Goal: Contribute content: Add original content to the website for others to see

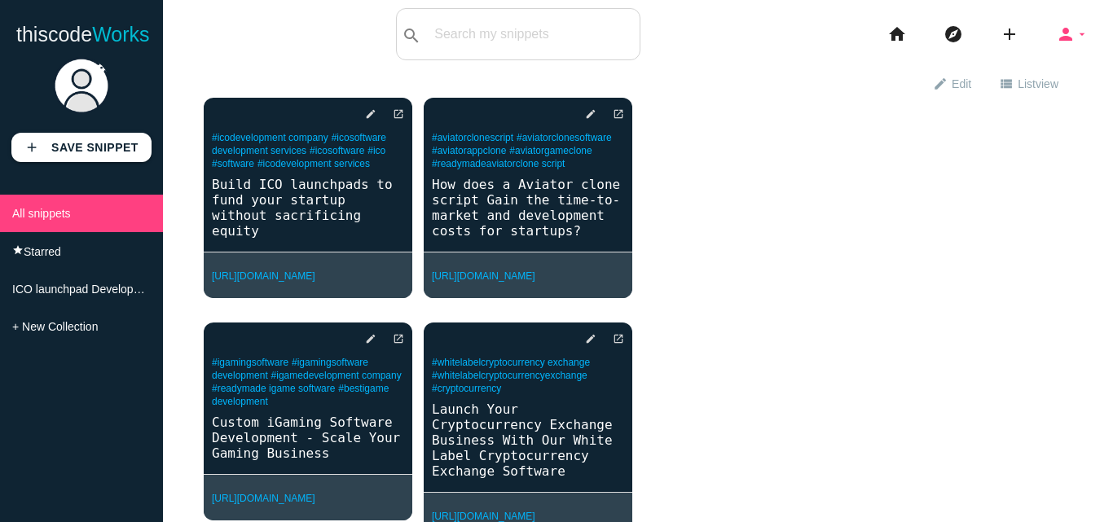
click at [1059, 29] on icon "person" at bounding box center [1066, 34] width 20 height 52
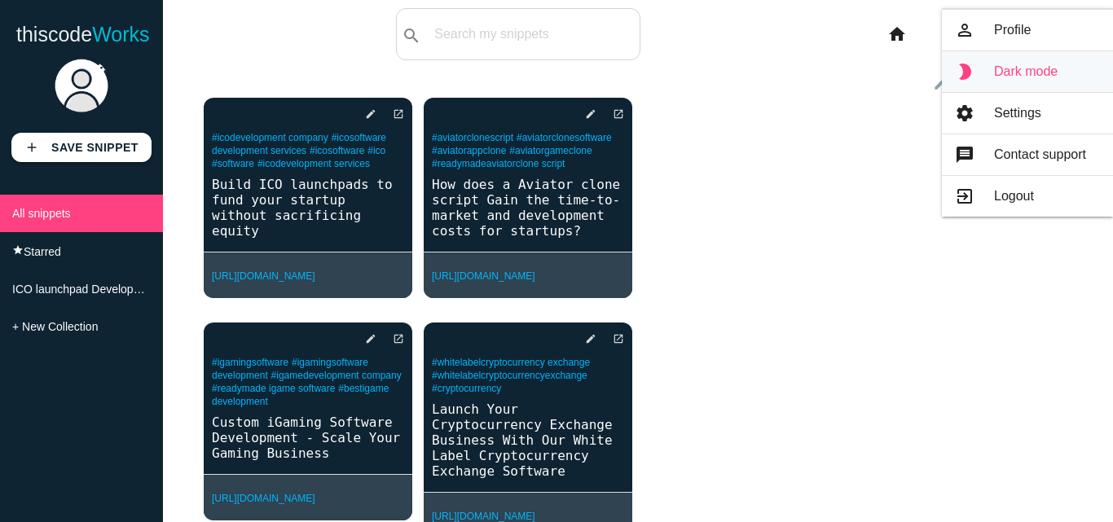
click at [1030, 73] on link "brightness_2 Dark mode" at bounding box center [1027, 71] width 171 height 41
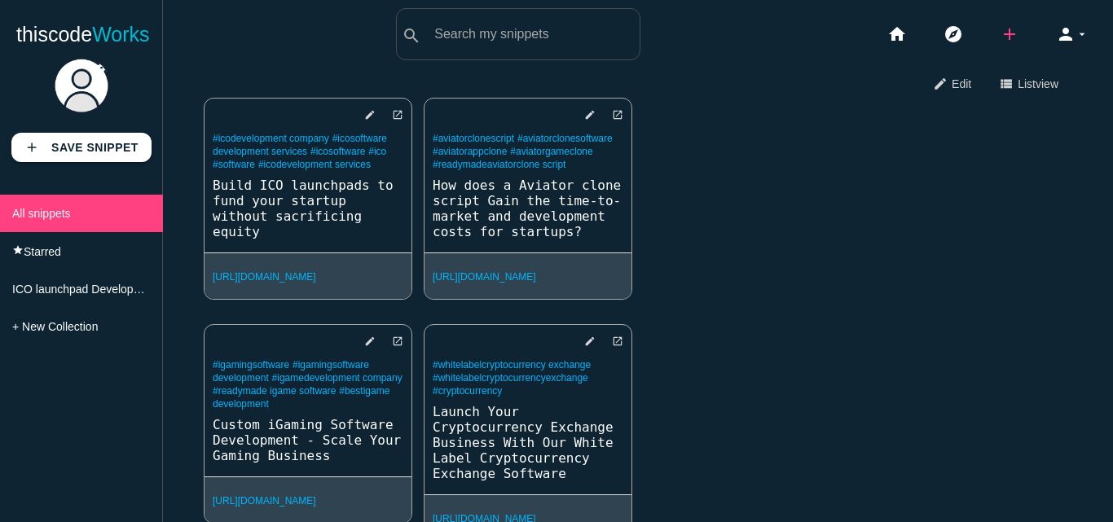
click at [1000, 33] on icon "add" at bounding box center [1010, 34] width 20 height 52
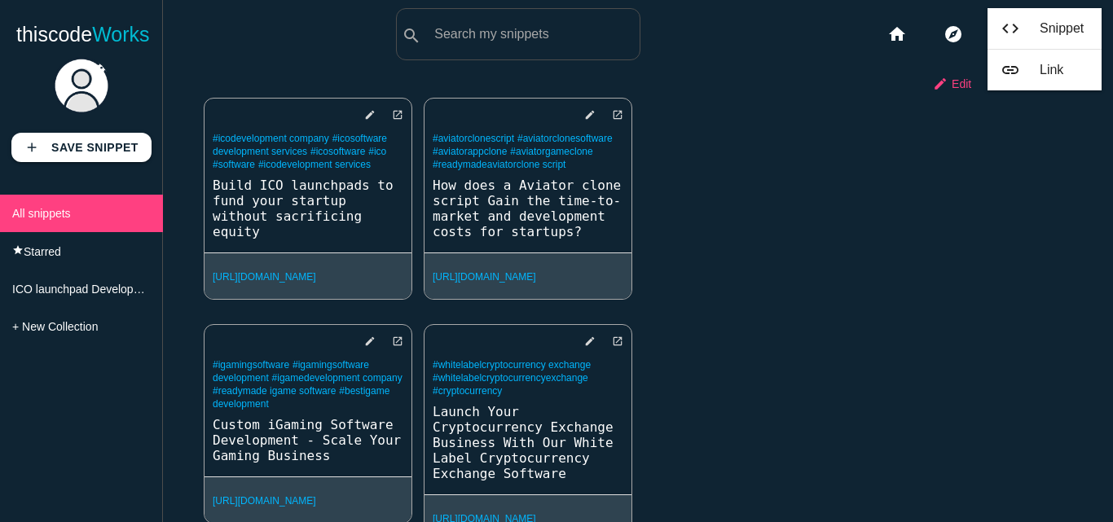
drag, startPoint x: 958, startPoint y: 127, endPoint x: 943, endPoint y: 90, distance: 39.5
click at [958, 126] on div "delete star_border photo_camera edit open_in_new #icodevelopment company #icoso…" at bounding box center [638, 332] width 869 height 469
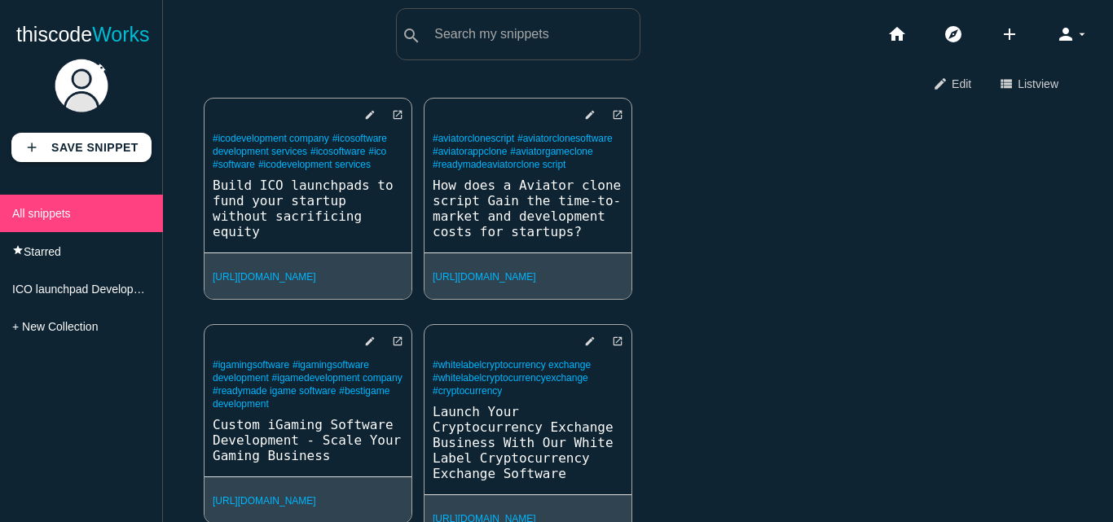
click at [936, 82] on link "edit Edit" at bounding box center [952, 82] width 66 height 29
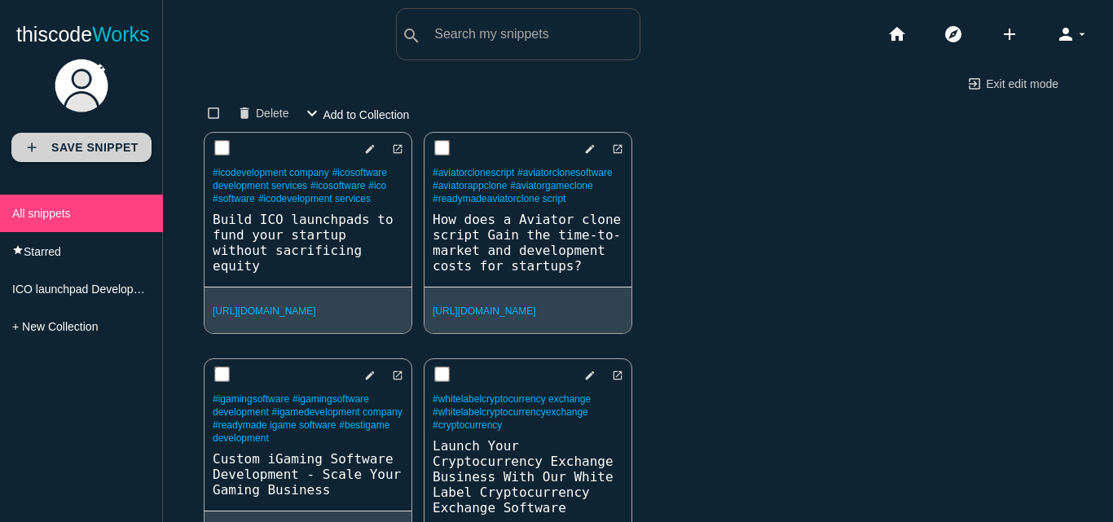
click at [77, 154] on b "Save Snippet" at bounding box center [94, 147] width 87 height 13
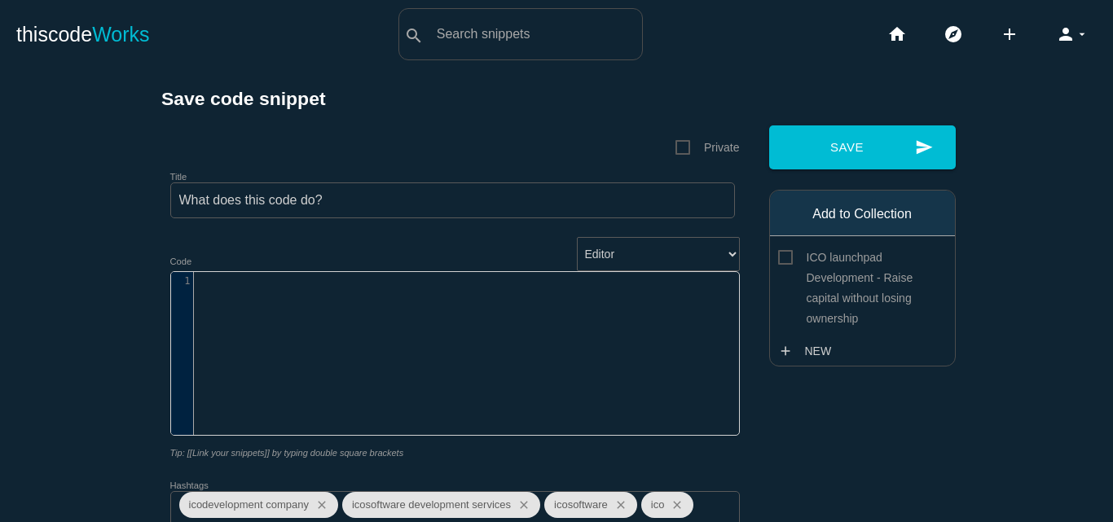
scroll to position [5, 0]
click at [272, 354] on div "​ x 1 ​" at bounding box center [467, 365] width 593 height 187
